Goal: Transaction & Acquisition: Purchase product/service

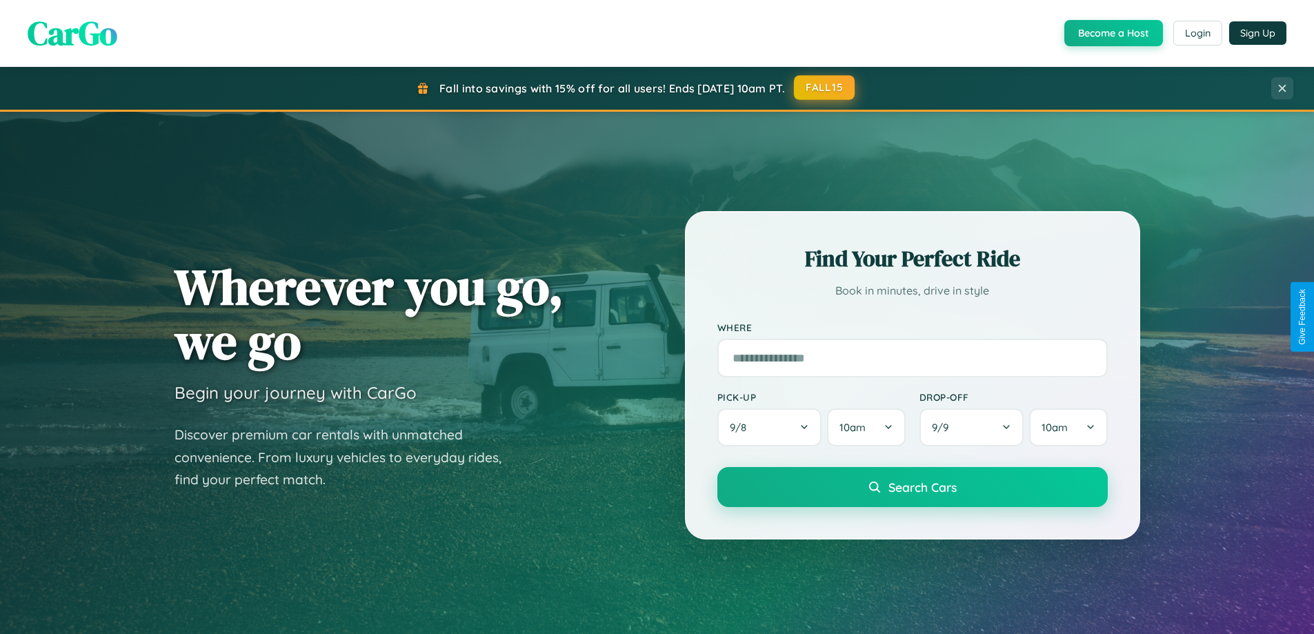
click at [825, 88] on button "FALL15" at bounding box center [824, 87] width 61 height 25
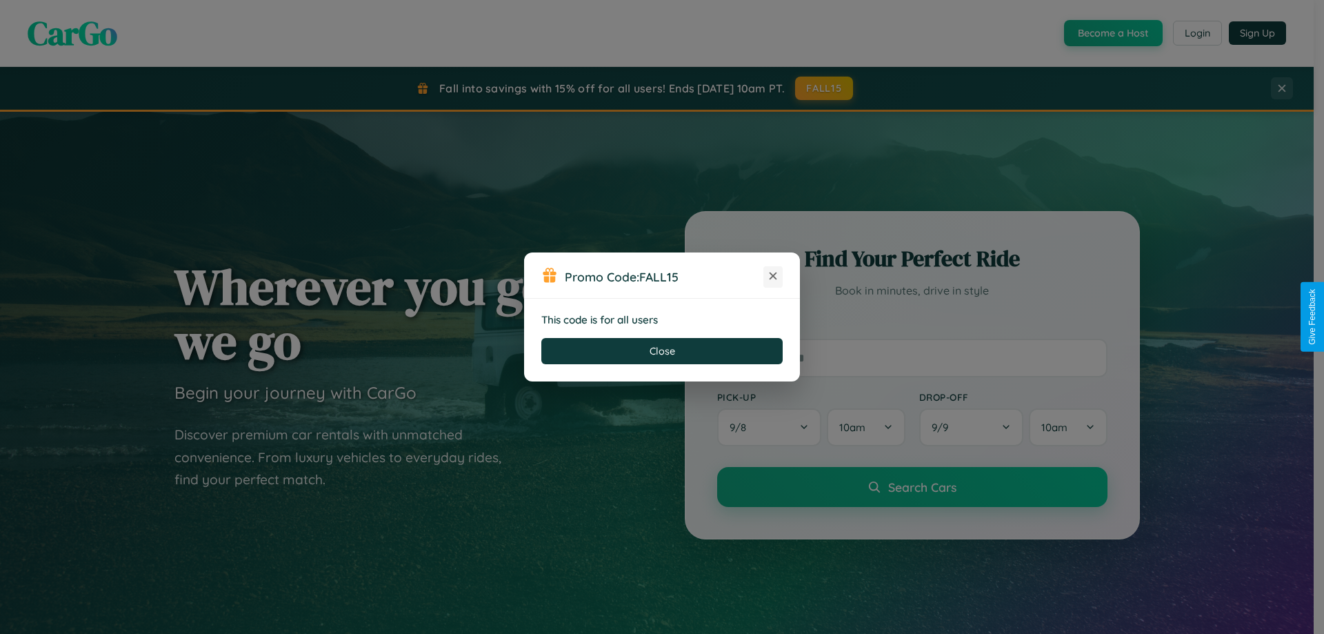
click at [773, 277] on icon at bounding box center [773, 276] width 14 height 14
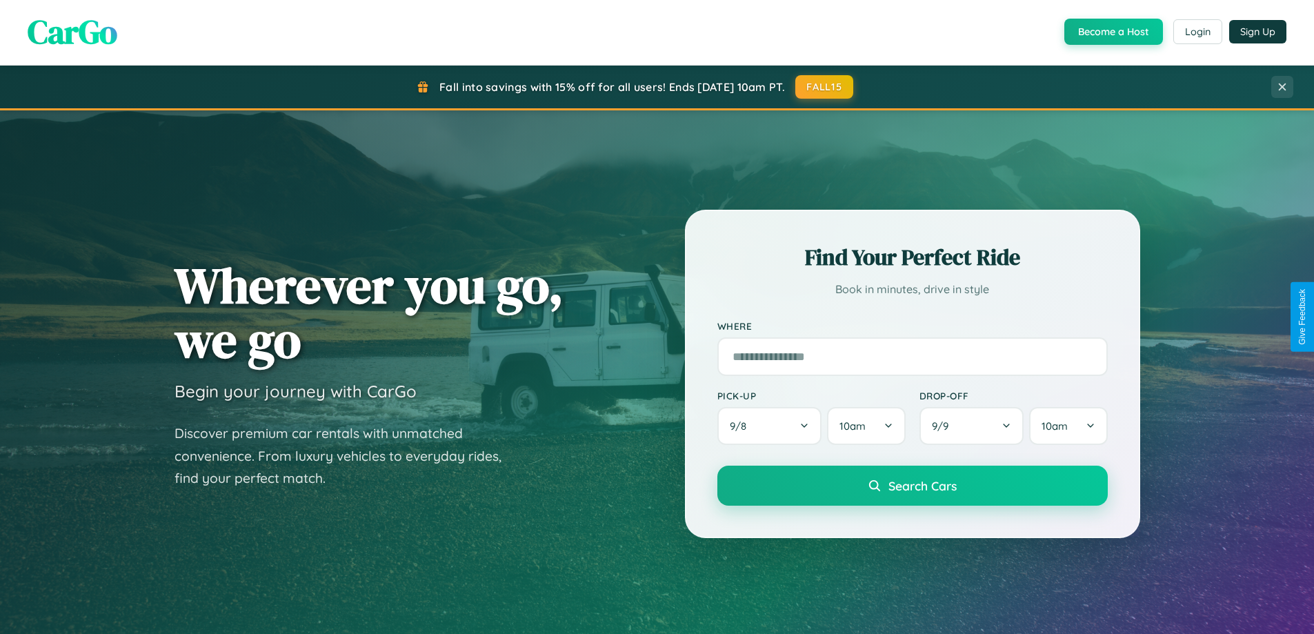
scroll to position [949, 0]
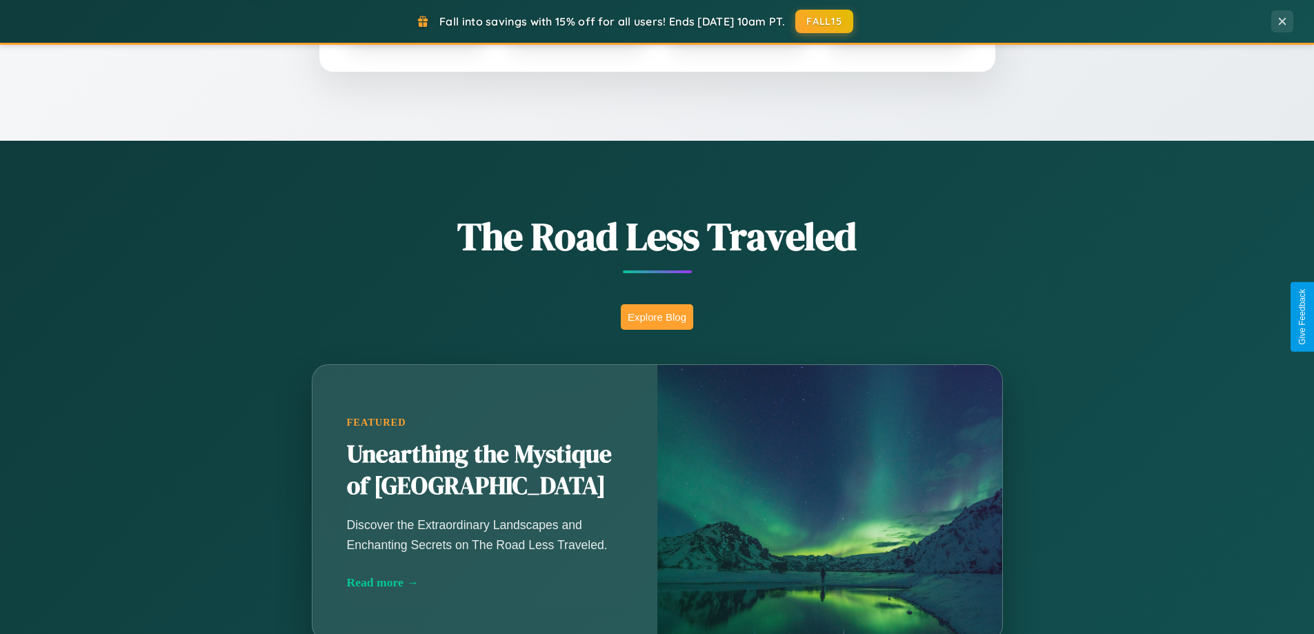
click at [657, 317] on button "Explore Blog" at bounding box center [657, 317] width 72 height 26
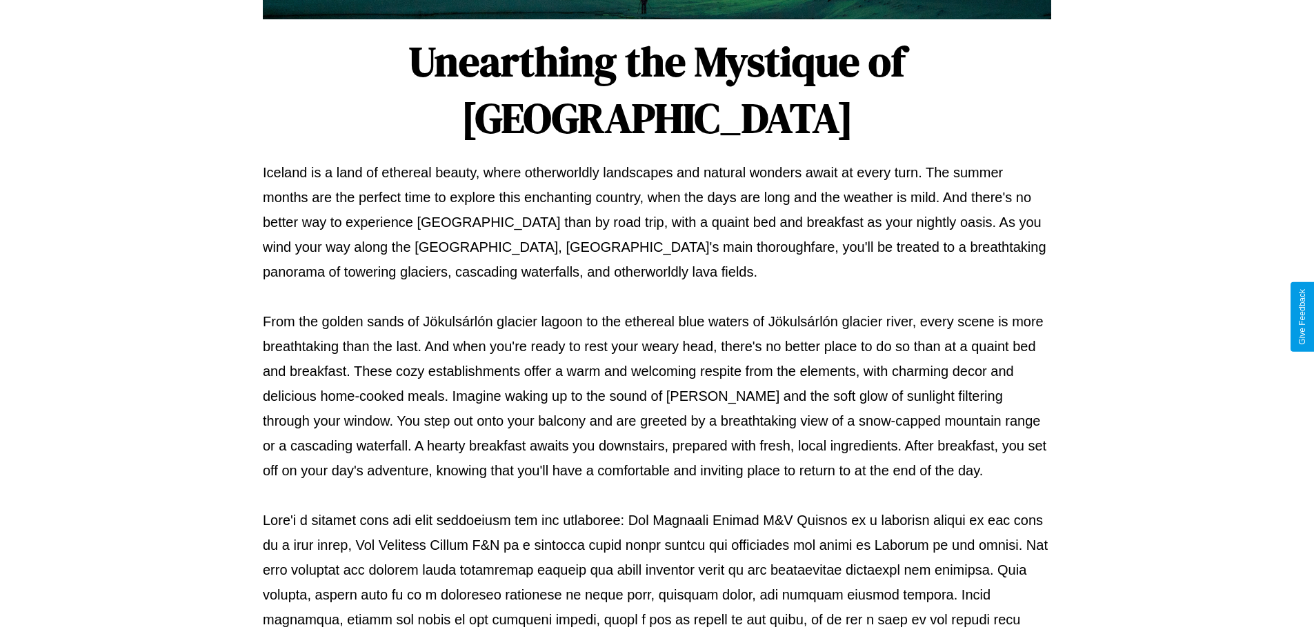
scroll to position [446, 0]
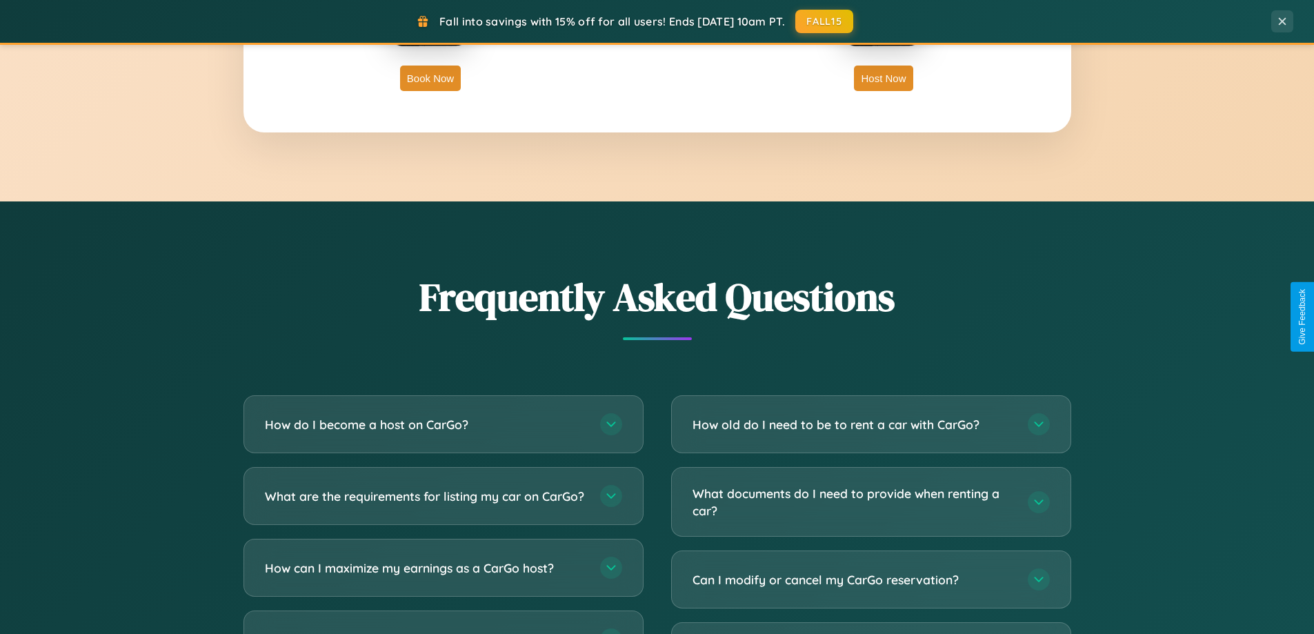
scroll to position [2654, 0]
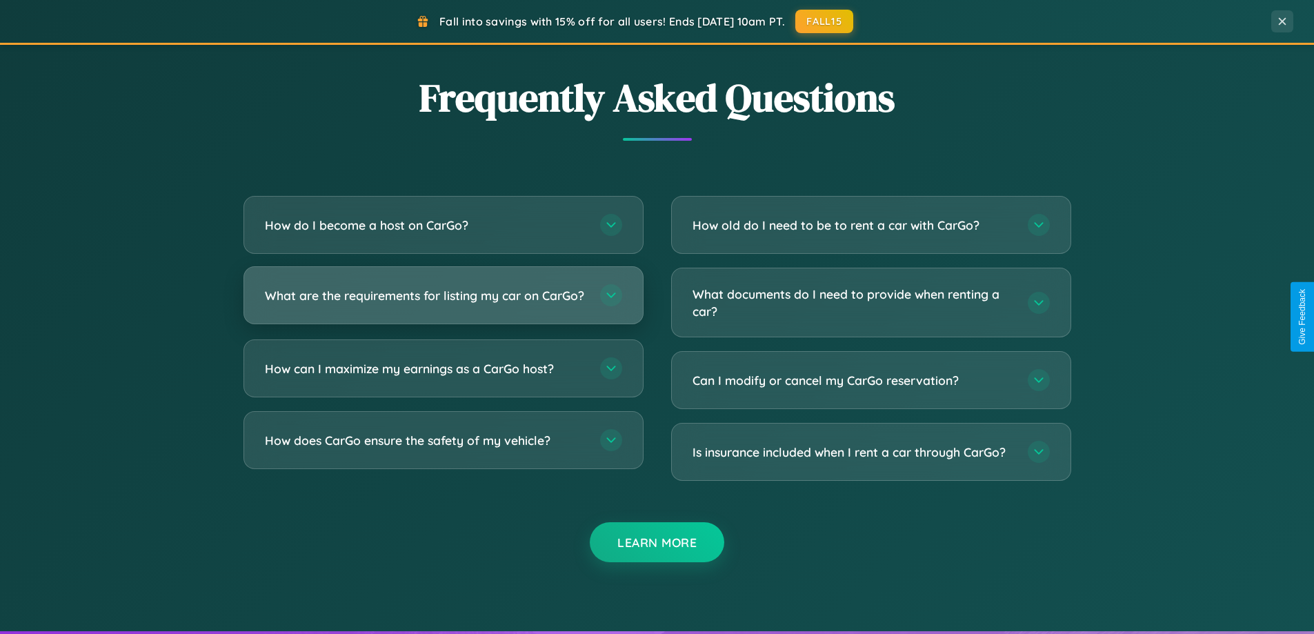
click at [443, 301] on h3 "What are the requirements for listing my car on CarGo?" at bounding box center [425, 295] width 321 height 17
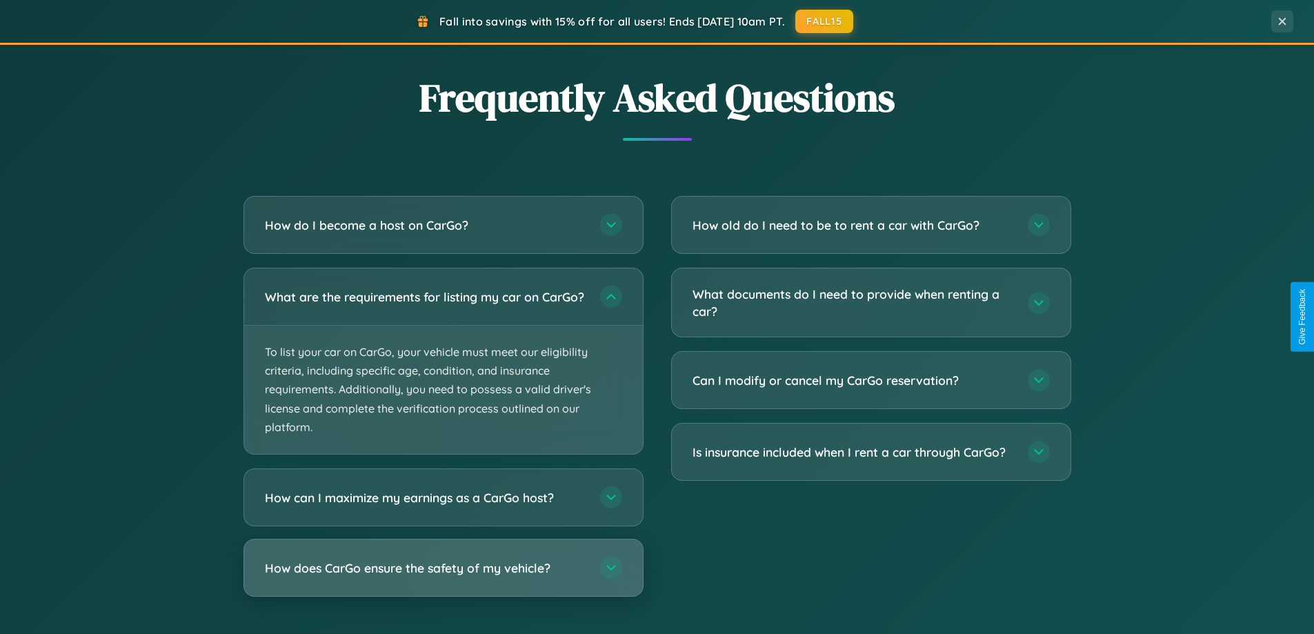
click at [443, 577] on h3 "How does CarGo ensure the safety of my vehicle?" at bounding box center [425, 567] width 321 height 17
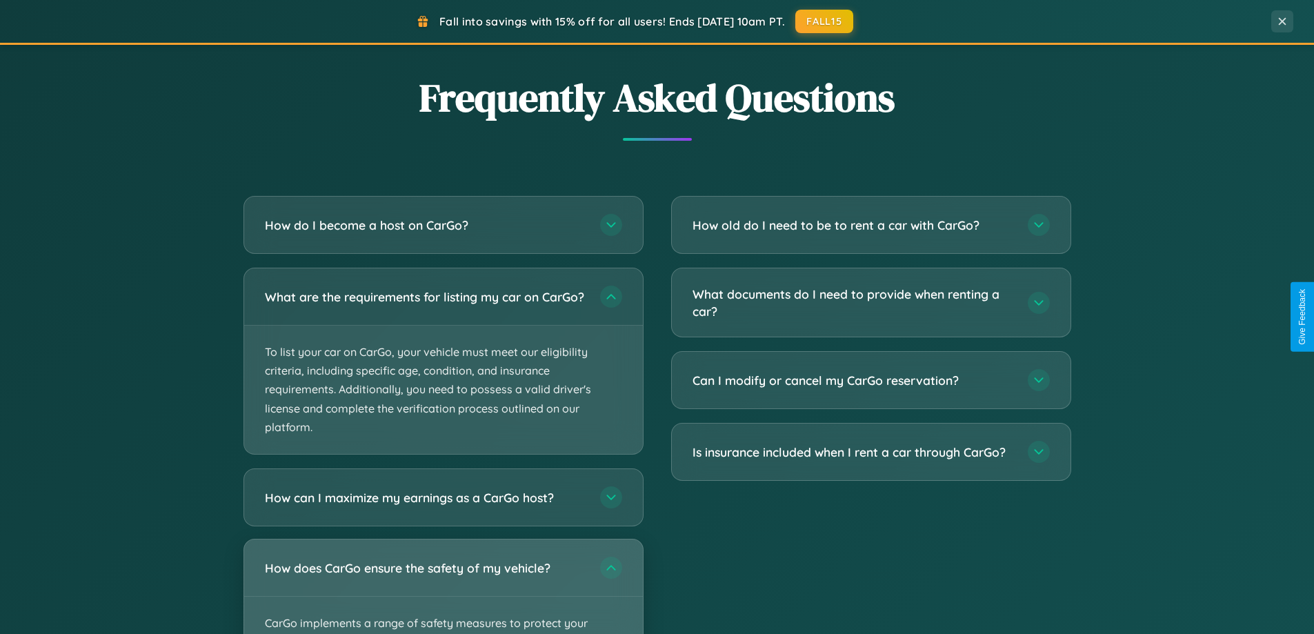
click at [443, 592] on div "How does CarGo ensure the safety of my vehicle?" at bounding box center [443, 567] width 399 height 57
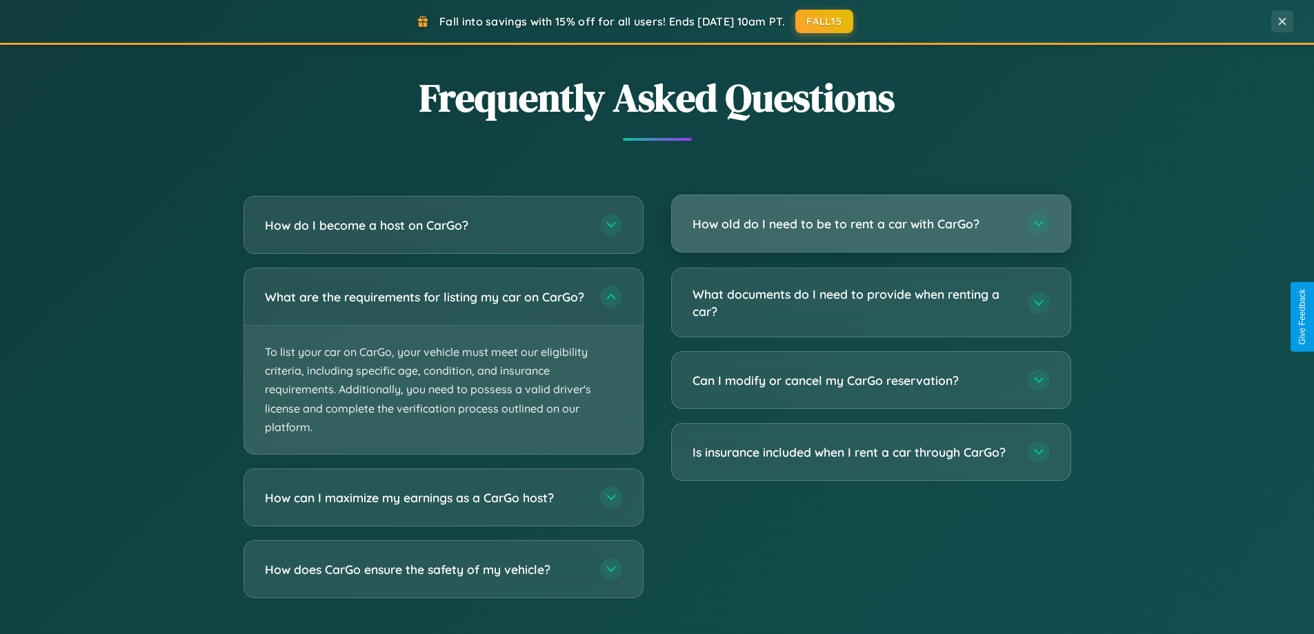
click at [870, 223] on h3 "How old do I need to be to rent a car with CarGo?" at bounding box center [853, 223] width 321 height 17
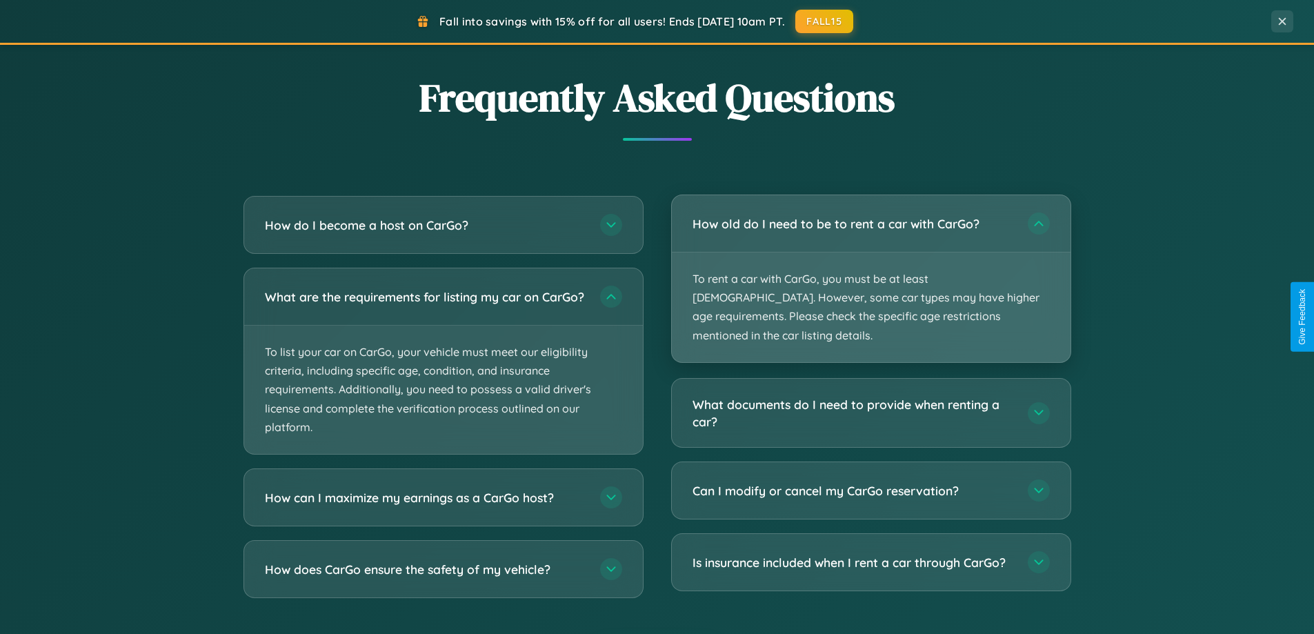
click at [870, 269] on p "To rent a car with CarGo, you must be at least [DEMOGRAPHIC_DATA]. However, som…" at bounding box center [871, 307] width 399 height 110
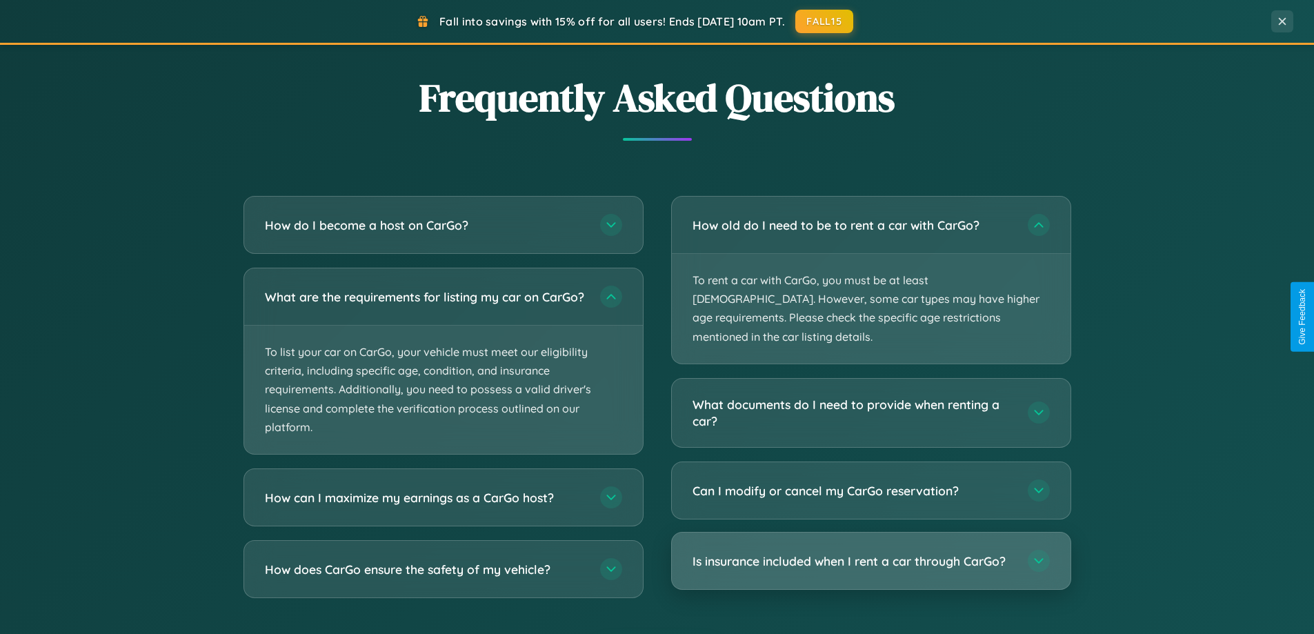
click at [870, 552] on h3 "Is insurance included when I rent a car through CarGo?" at bounding box center [853, 560] width 321 height 17
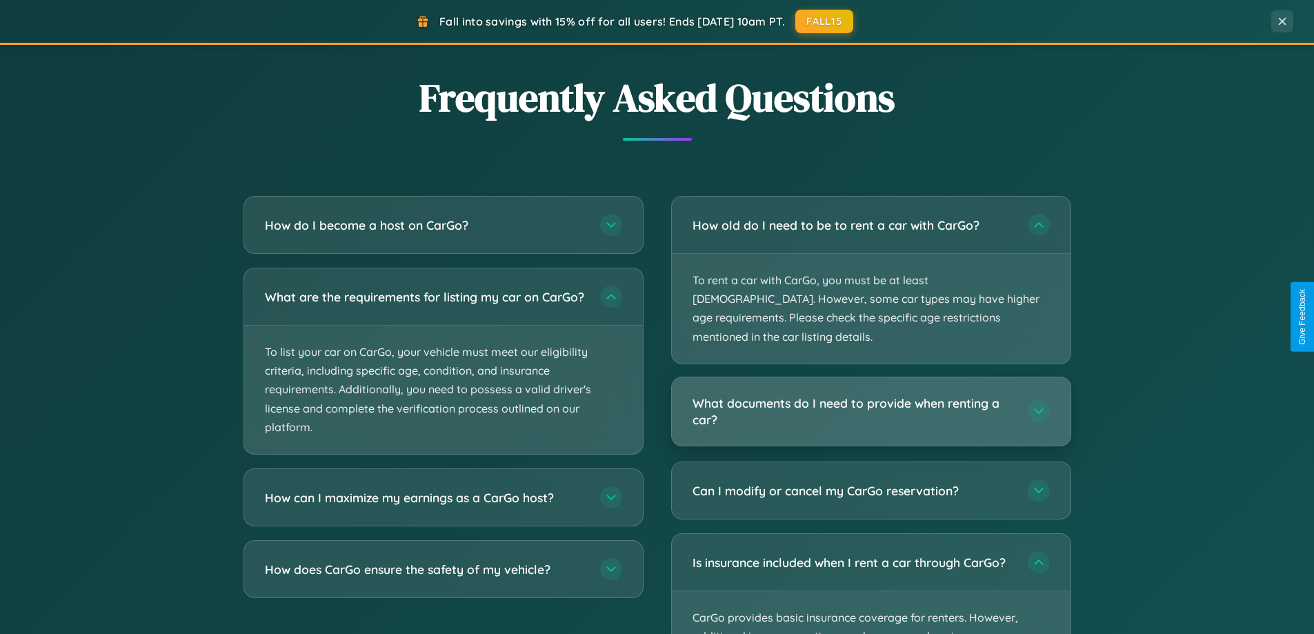
click at [870, 395] on h3 "What documents do I need to provide when renting a car?" at bounding box center [853, 412] width 321 height 34
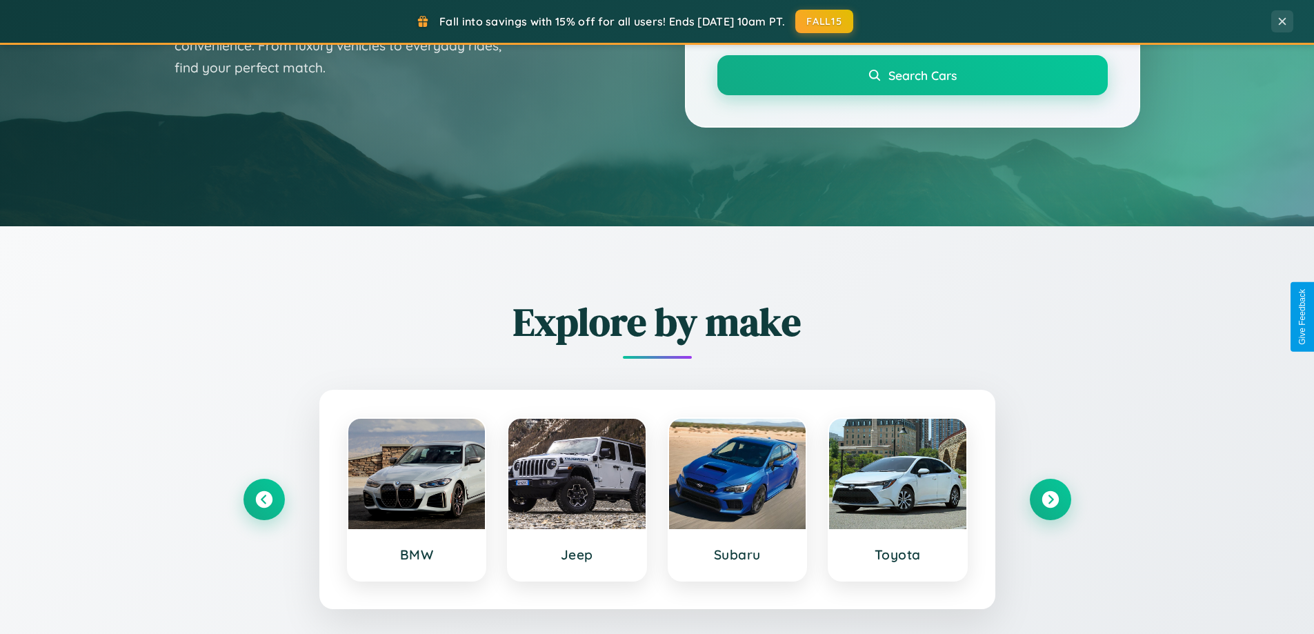
scroll to position [41, 0]
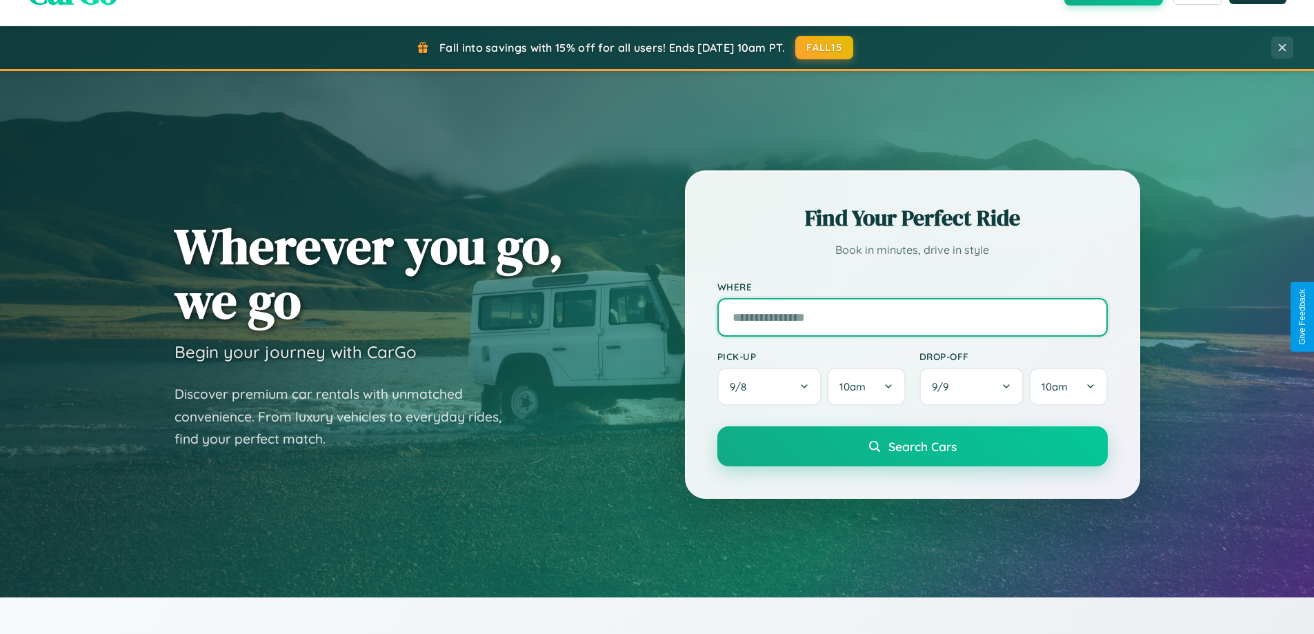
click at [912, 317] on input "text" at bounding box center [912, 317] width 390 height 39
type input "******"
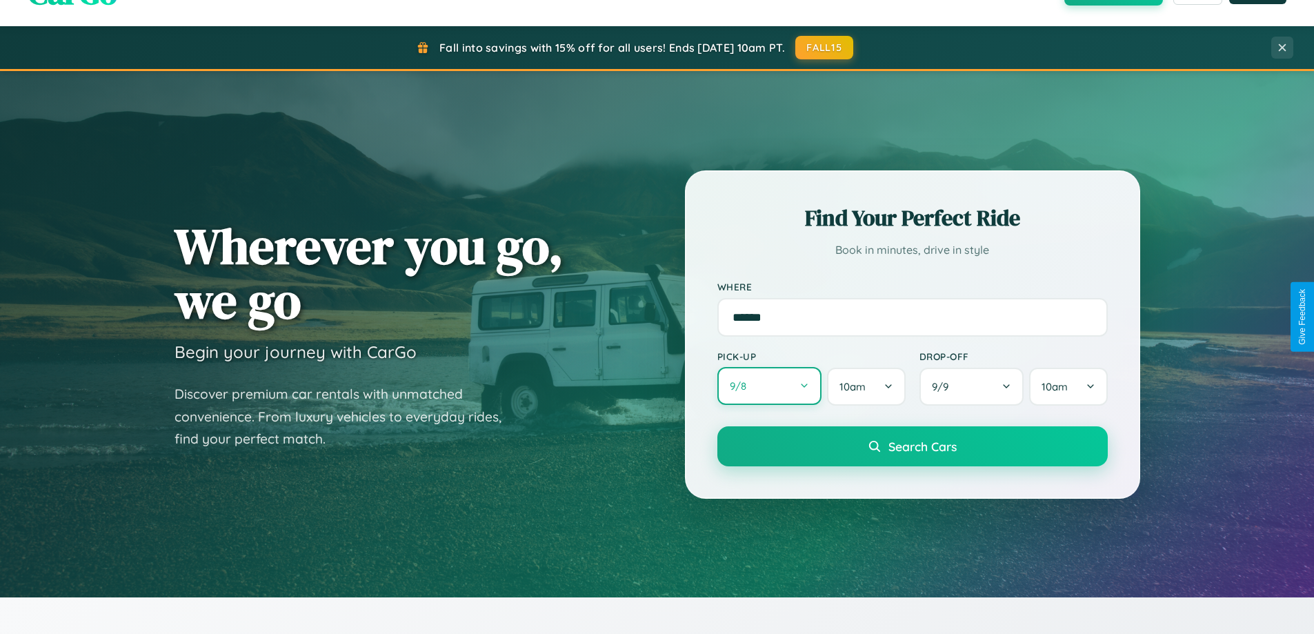
click at [769, 386] on button "9 / 8" at bounding box center [769, 386] width 105 height 38
select select "*"
select select "****"
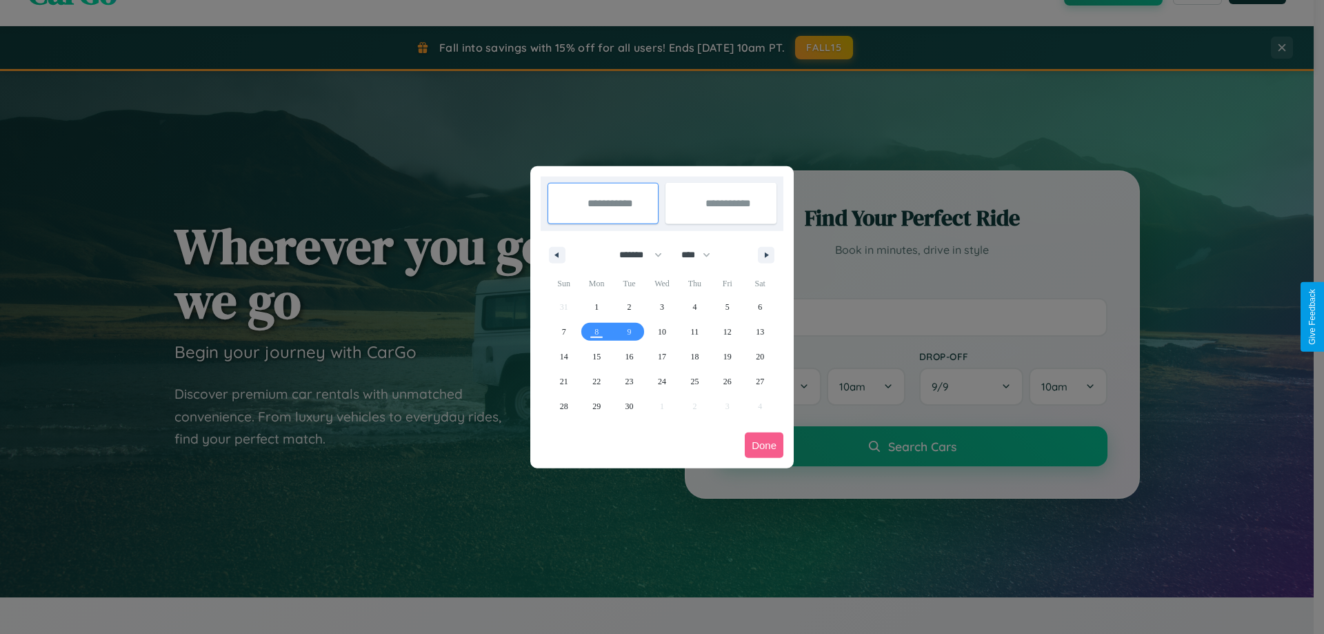
drag, startPoint x: 635, startPoint y: 255, endPoint x: 662, endPoint y: 277, distance: 35.3
click at [635, 255] on select "******* ******** ***** ***** *** **** **** ****** ********* ******* ******** **…" at bounding box center [638, 254] width 59 height 23
select select "*"
click at [702, 255] on select "**** **** **** **** **** **** **** **** **** **** **** **** **** **** **** ****…" at bounding box center [695, 254] width 41 height 23
select select "****"
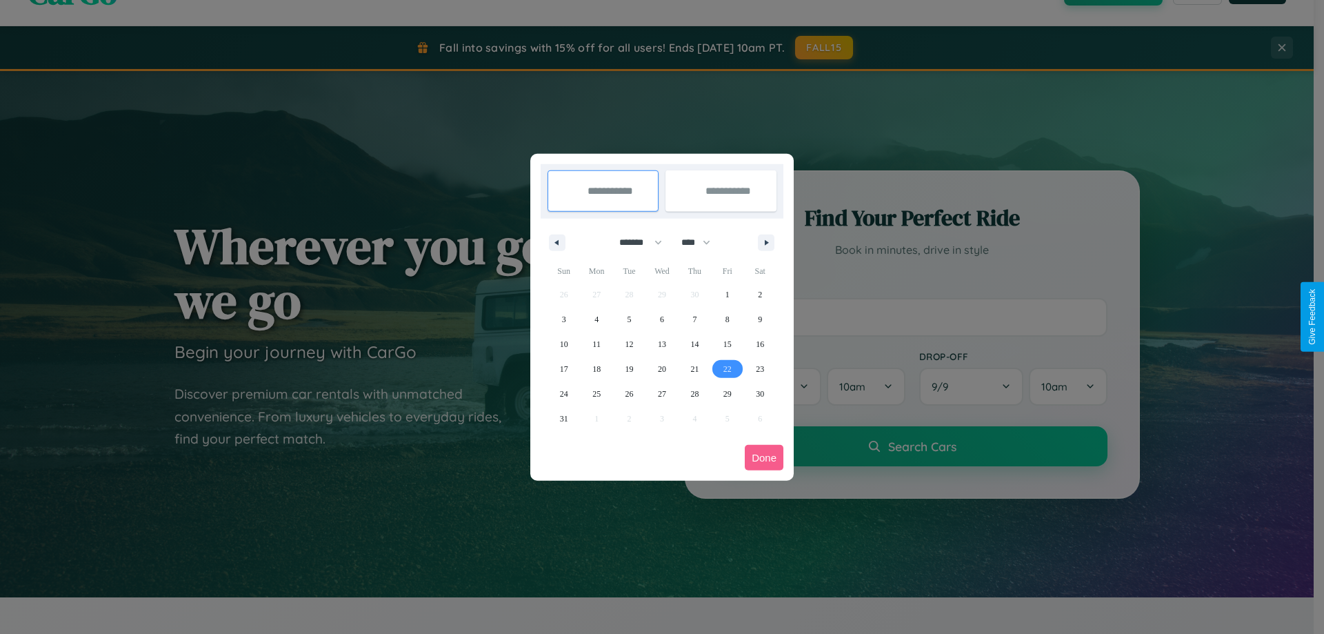
click at [727, 368] on span "22" at bounding box center [728, 369] width 8 height 25
type input "**********"
click at [760, 393] on span "30" at bounding box center [760, 393] width 8 height 25
type input "**********"
click at [764, 457] on button "Done" at bounding box center [764, 458] width 39 height 26
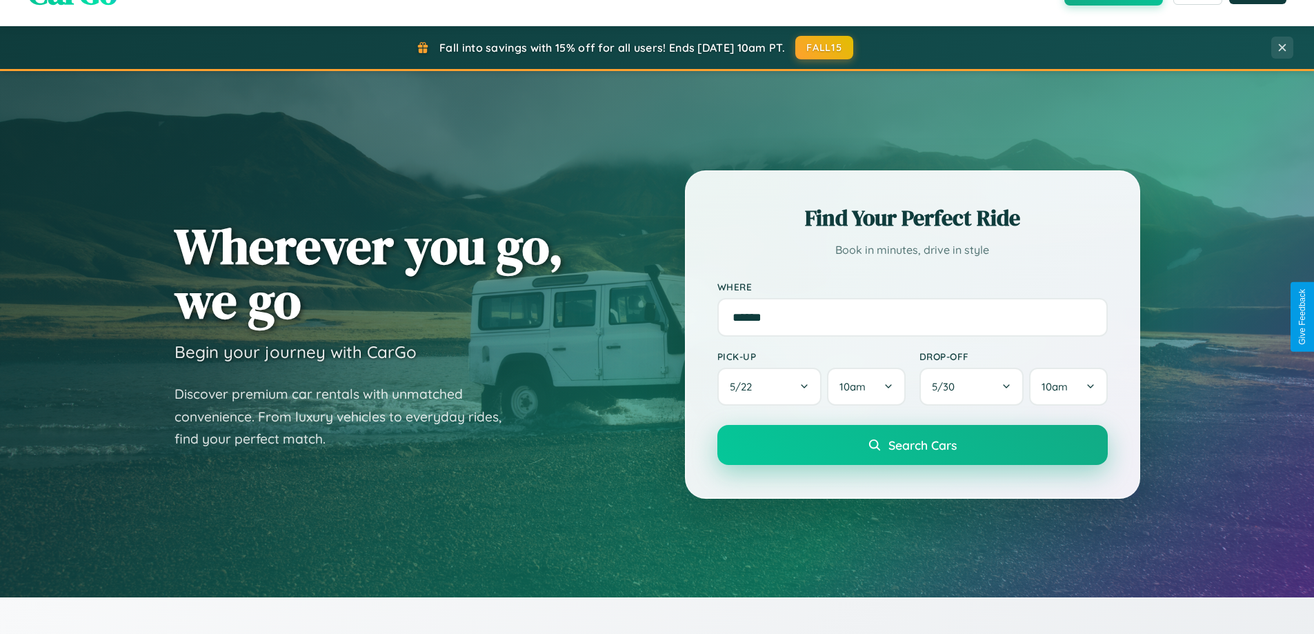
click at [912, 445] on span "Search Cars" at bounding box center [922, 444] width 68 height 15
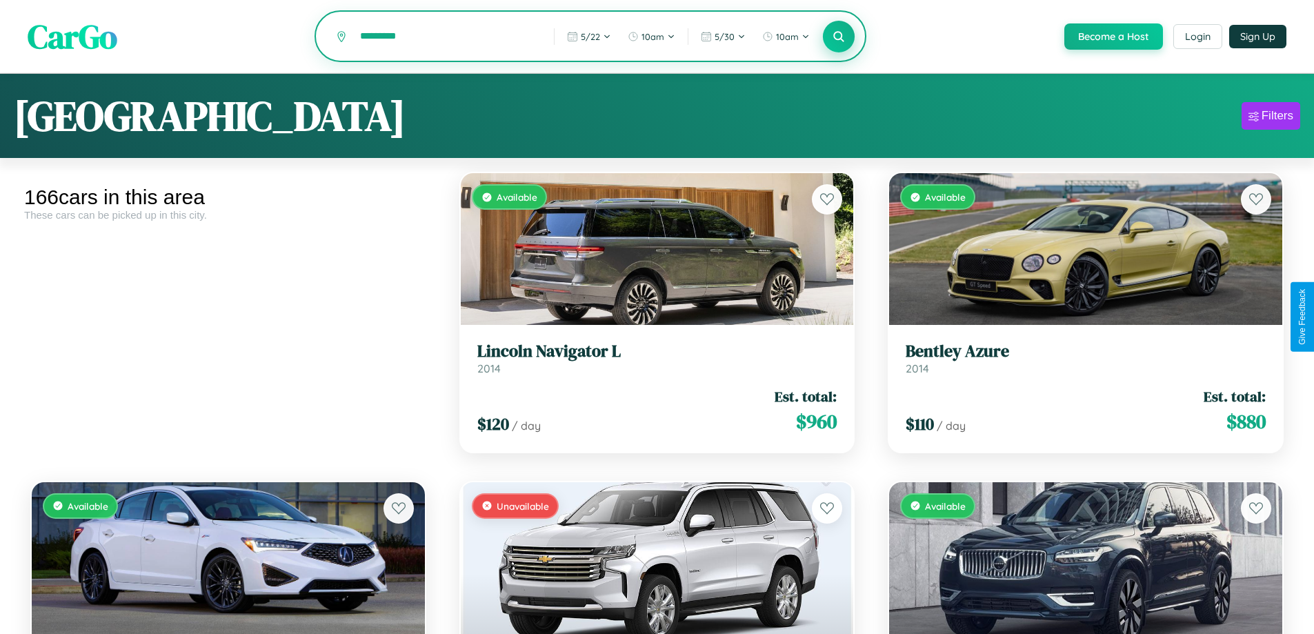
type input "*********"
click at [838, 37] on icon at bounding box center [839, 36] width 13 height 13
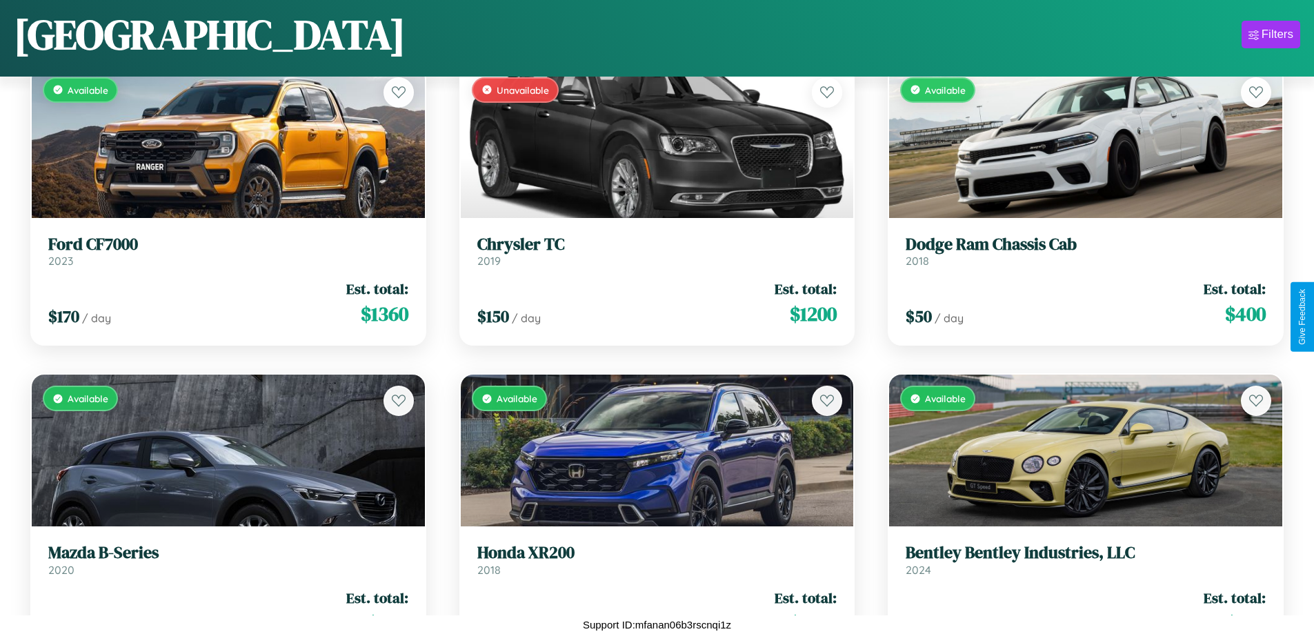
scroll to position [18726, 0]
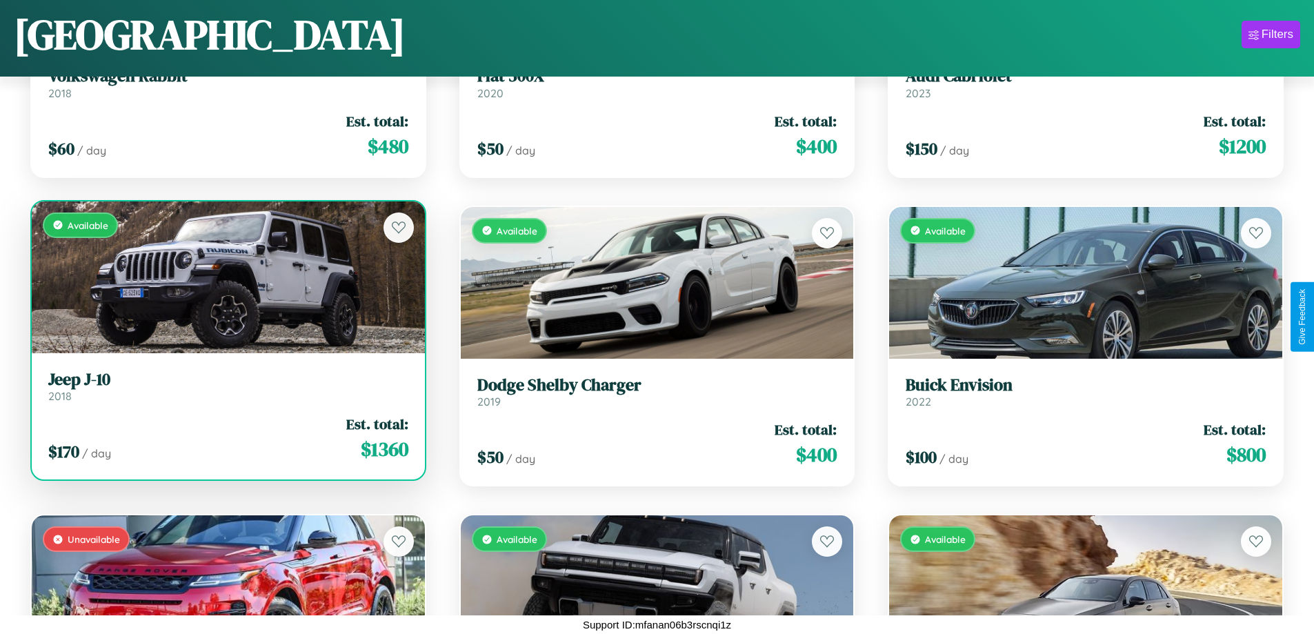
click at [226, 386] on h3 "Jeep J-10" at bounding box center [228, 380] width 360 height 20
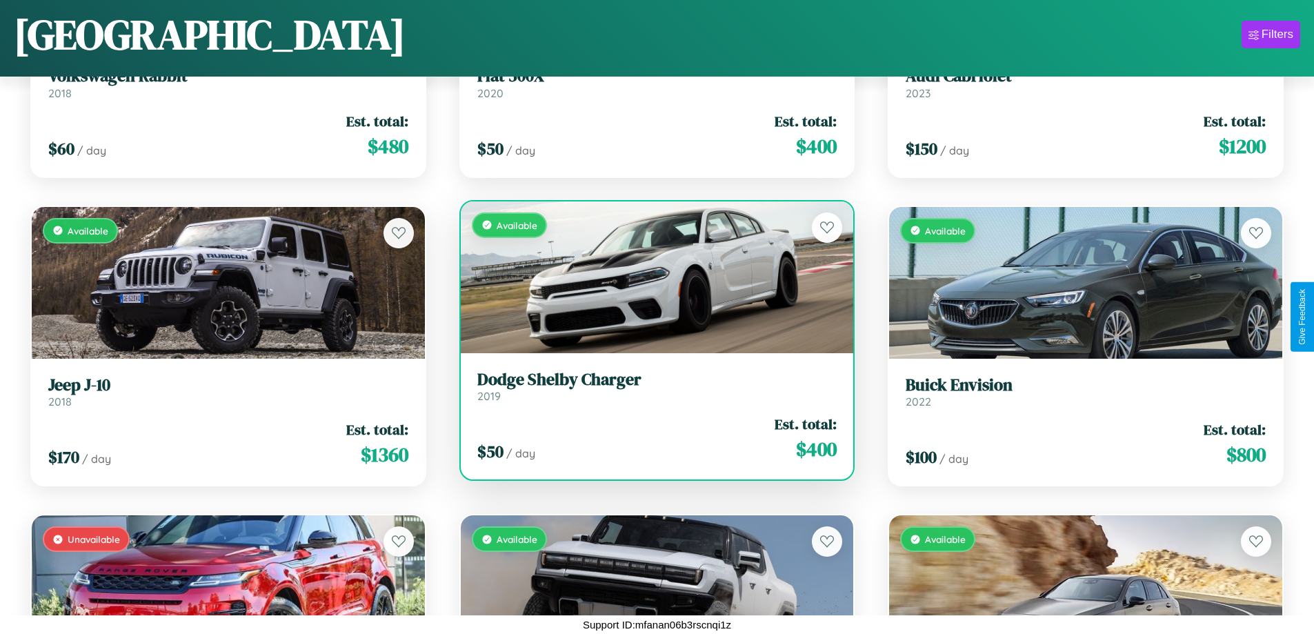
scroll to position [9769, 0]
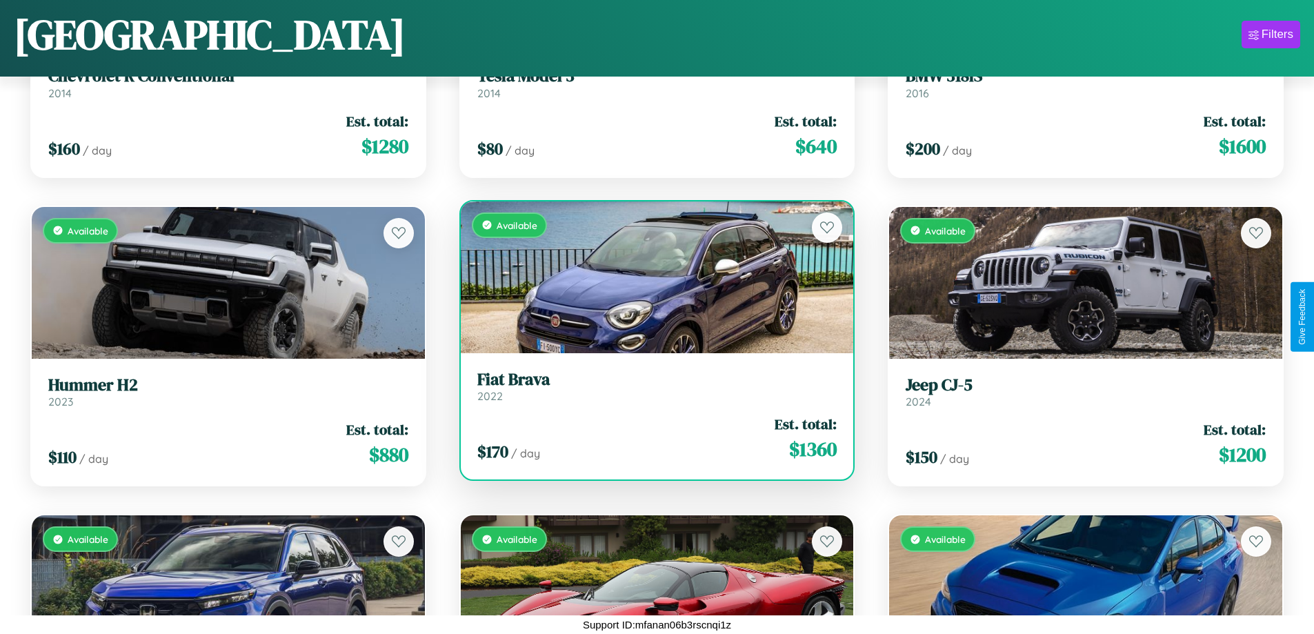
click at [651, 386] on h3 "Fiat Brava" at bounding box center [657, 380] width 360 height 20
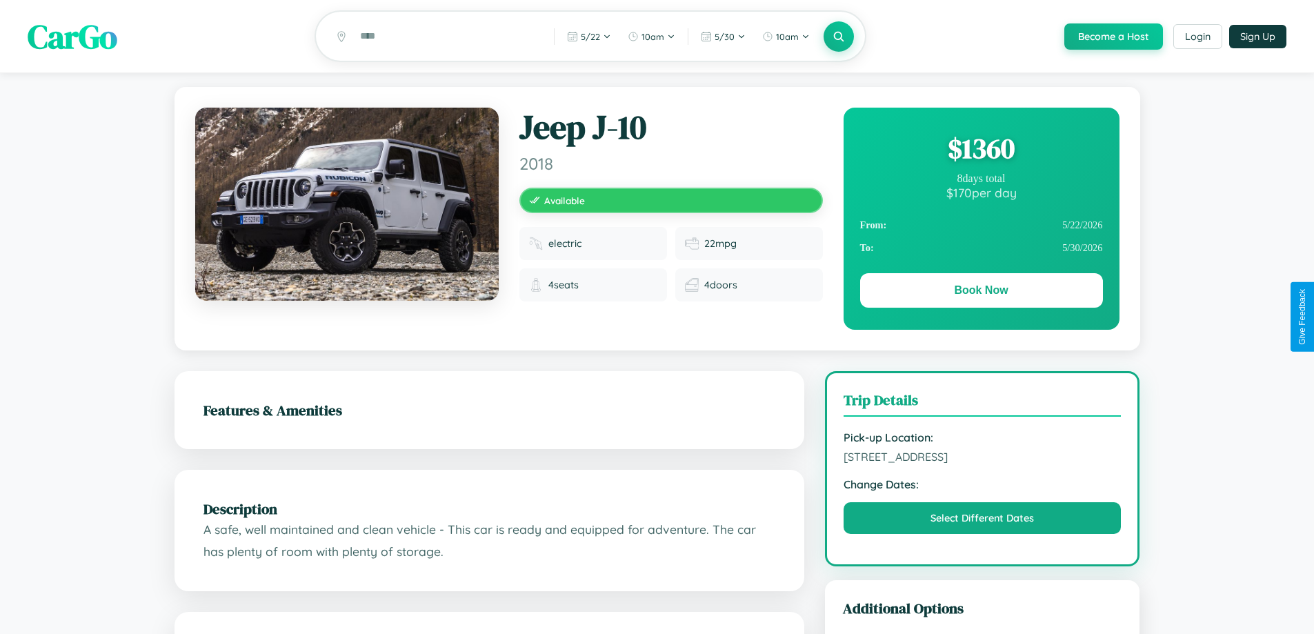
click at [981, 150] on div "$ 1360" at bounding box center [981, 148] width 243 height 37
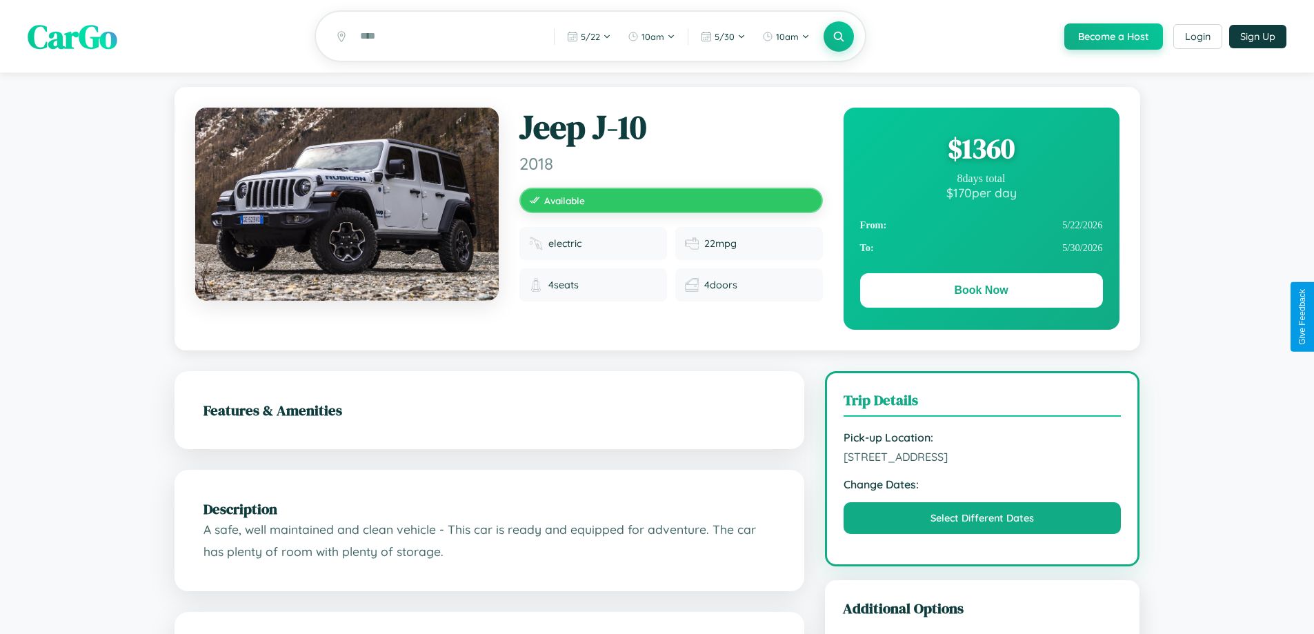
click at [981, 150] on div "$ 1360" at bounding box center [981, 148] width 243 height 37
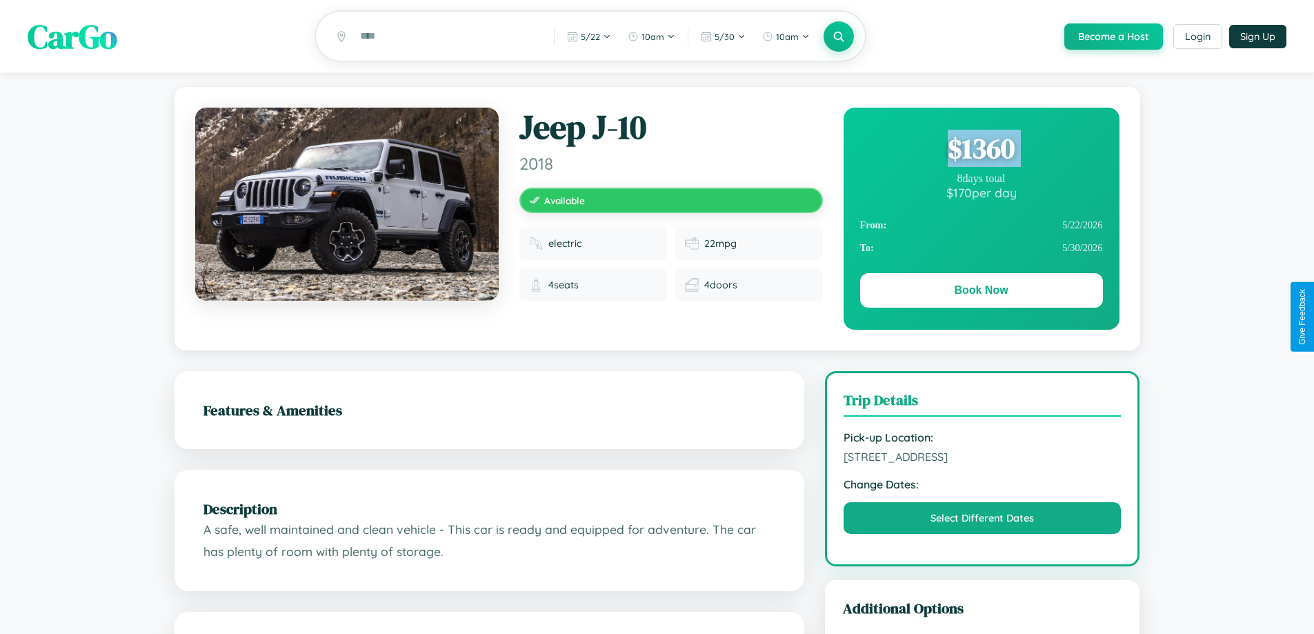
click at [981, 150] on div "$ 1360" at bounding box center [981, 148] width 243 height 37
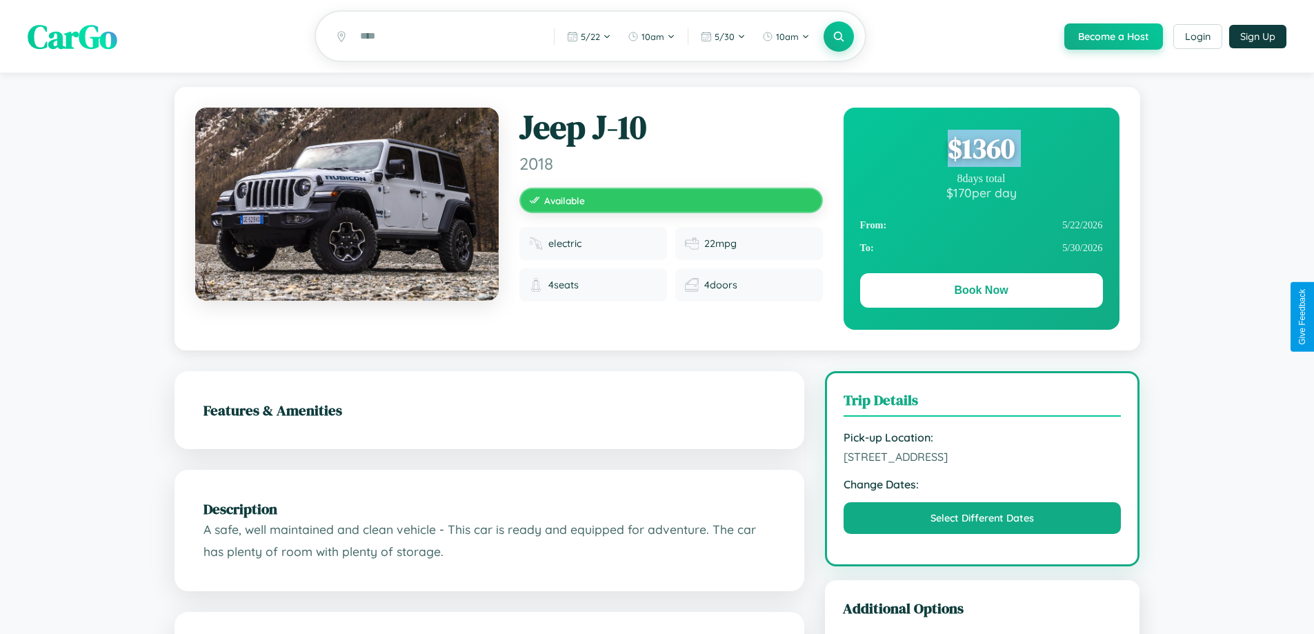
click at [981, 150] on div "$ 1360" at bounding box center [981, 148] width 243 height 37
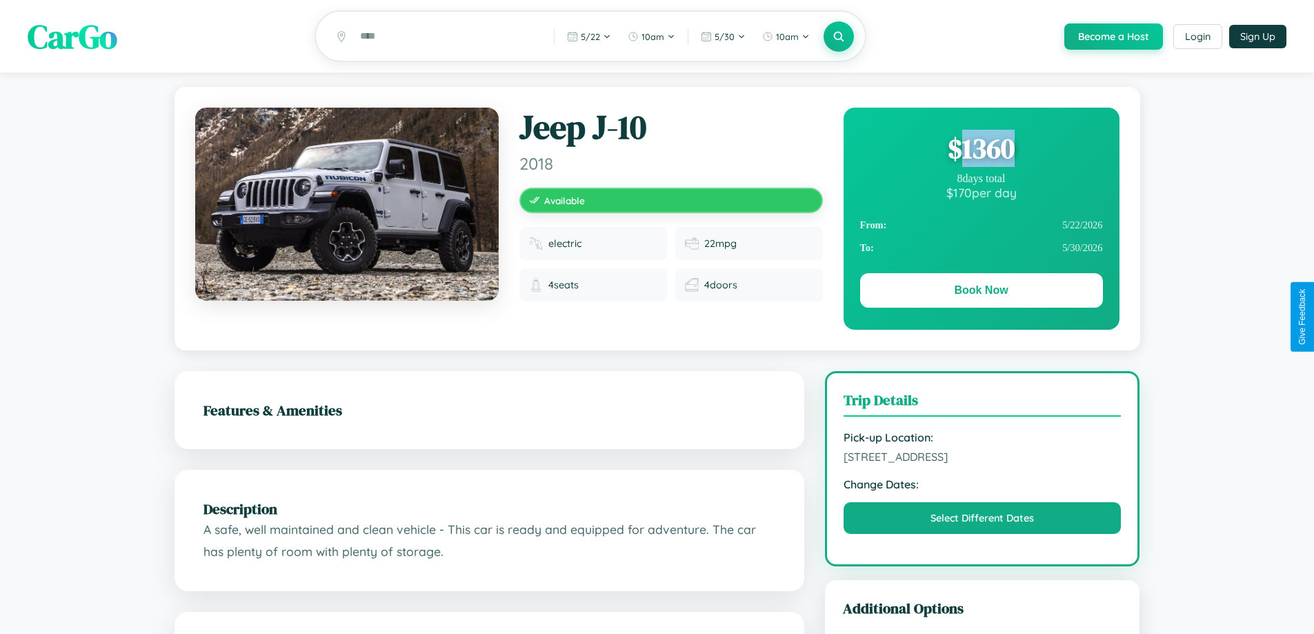
click at [981, 150] on div "$ 1360" at bounding box center [981, 148] width 243 height 37
